Goal: Navigation & Orientation: Find specific page/section

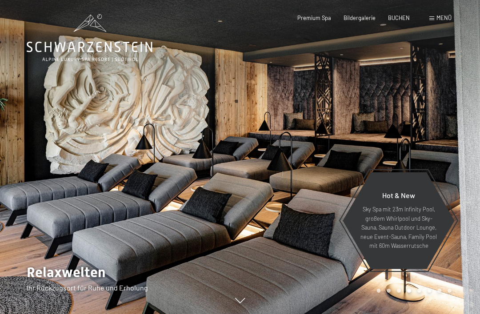
click at [440, 107] on div at bounding box center [360, 157] width 240 height 314
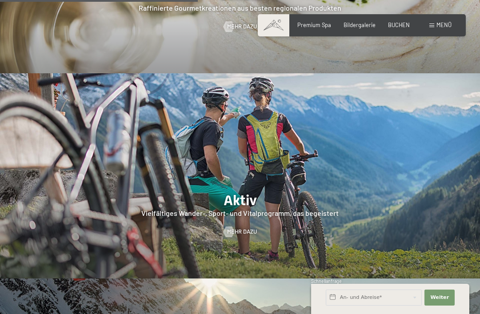
scroll to position [1210, 0]
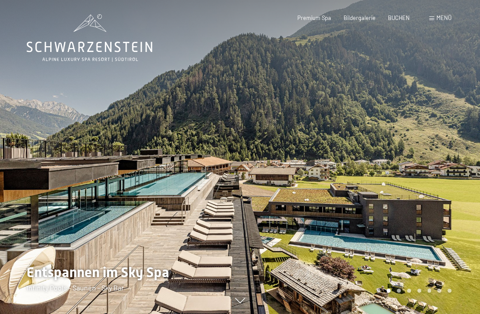
click at [444, 20] on span "Menü" at bounding box center [443, 17] width 15 height 7
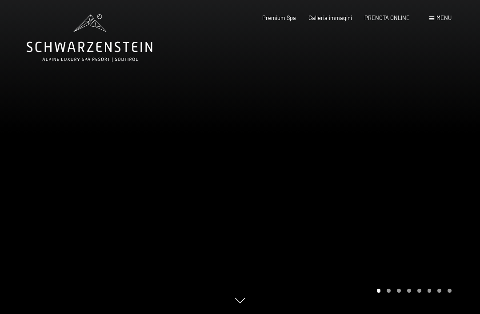
click at [438, 20] on span "Menu" at bounding box center [443, 17] width 15 height 7
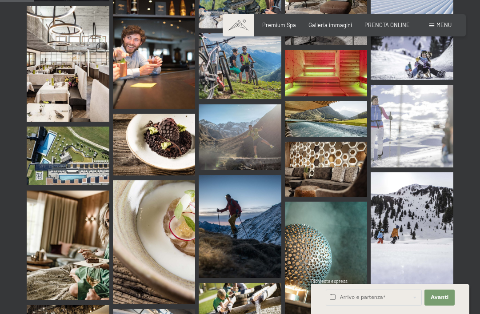
scroll to position [474, 0]
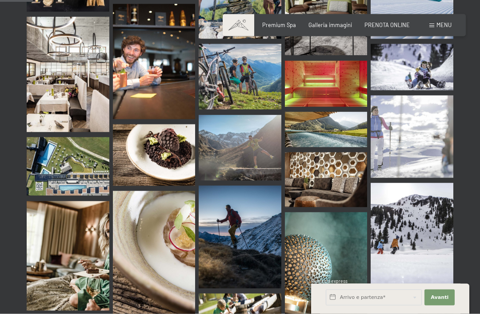
click at [88, 159] on img at bounding box center [68, 166] width 83 height 59
